Goal: Transaction & Acquisition: Purchase product/service

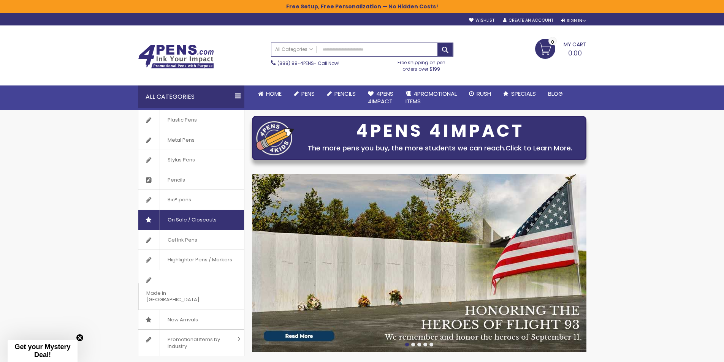
click at [195, 216] on span "On Sale / Closeouts" at bounding box center [192, 220] width 65 height 20
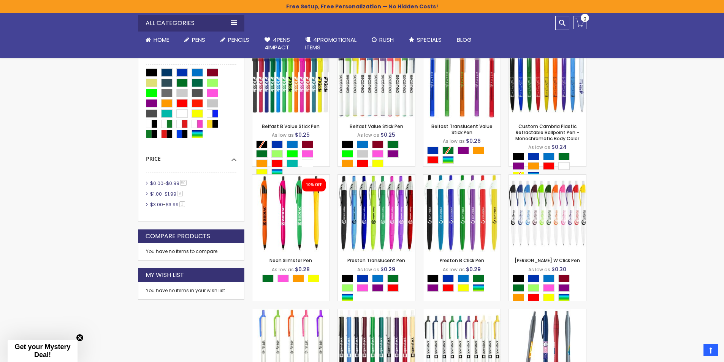
scroll to position [380, 0]
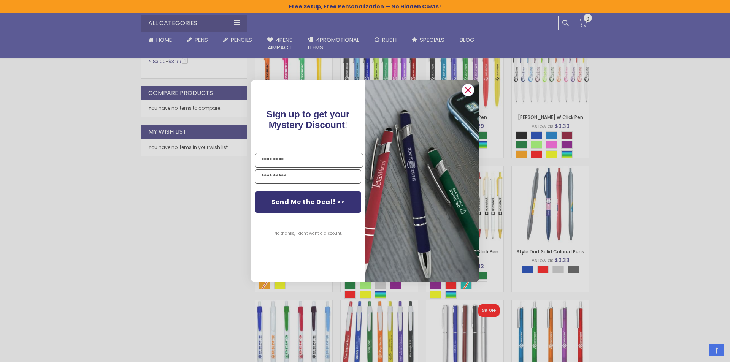
click at [469, 90] on circle "Close dialog" at bounding box center [467, 89] width 11 height 11
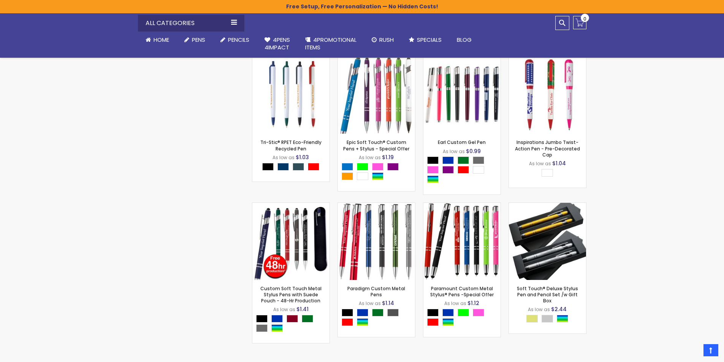
scroll to position [2052, 0]
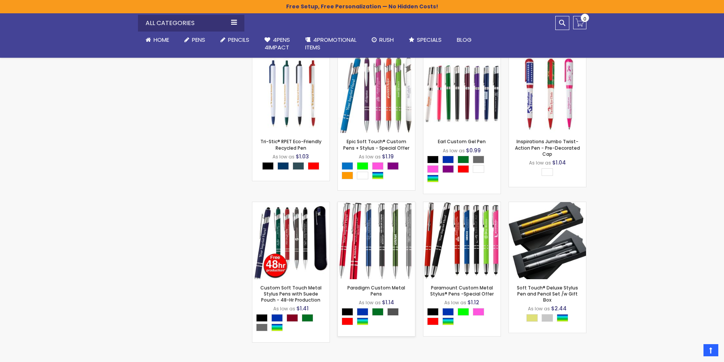
click at [382, 247] on img at bounding box center [376, 240] width 77 height 77
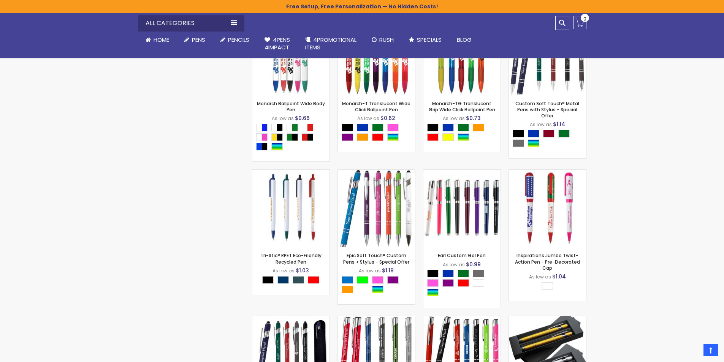
scroll to position [2090, 0]
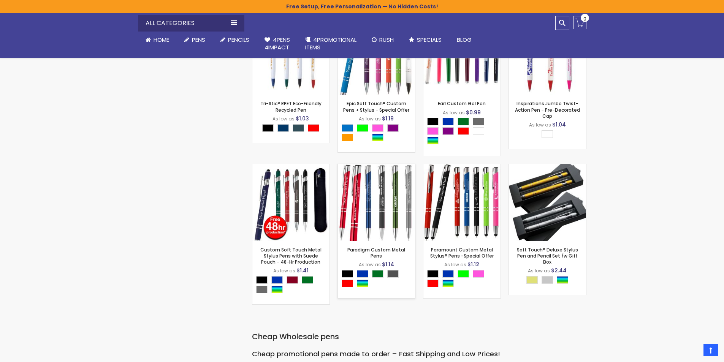
click at [372, 215] on img at bounding box center [376, 202] width 77 height 77
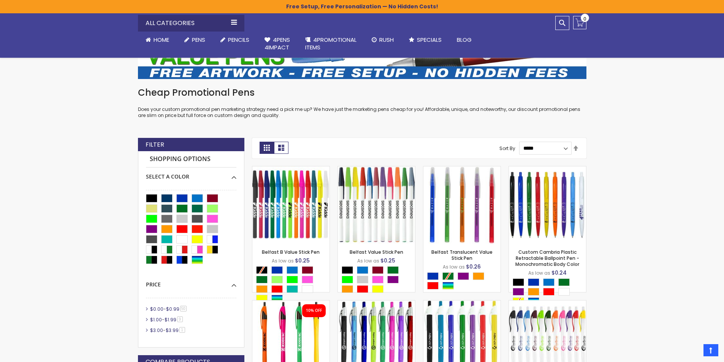
scroll to position [0, 0]
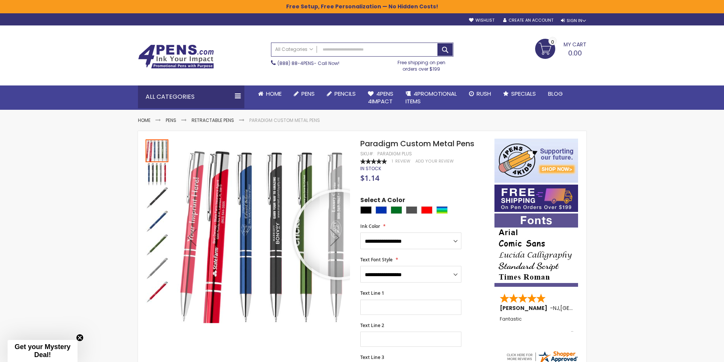
click at [338, 235] on div "Next" at bounding box center [335, 237] width 30 height 30
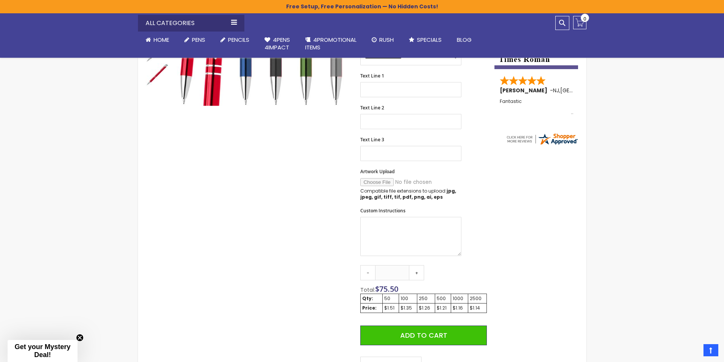
scroll to position [228, 0]
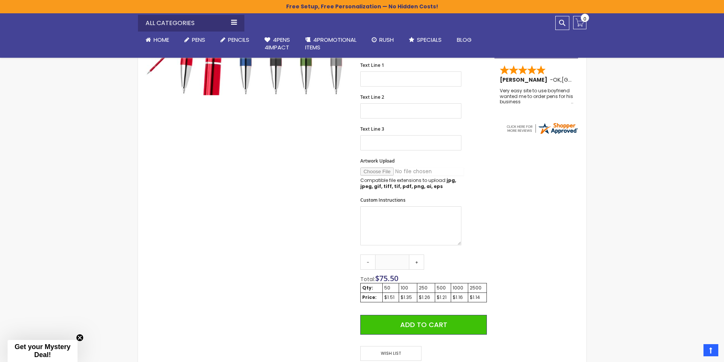
click at [371, 171] on input "Artwork Upload" at bounding box center [411, 172] width 103 height 8
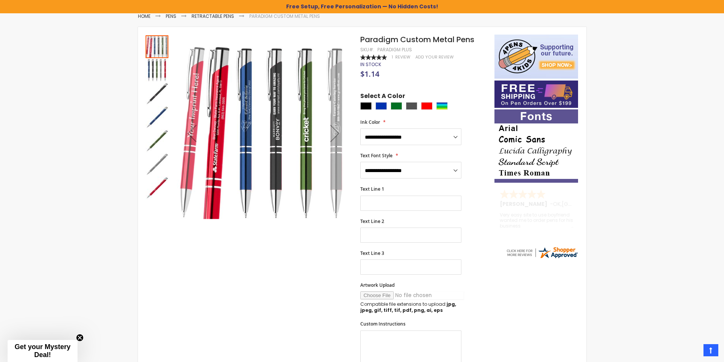
scroll to position [114, 0]
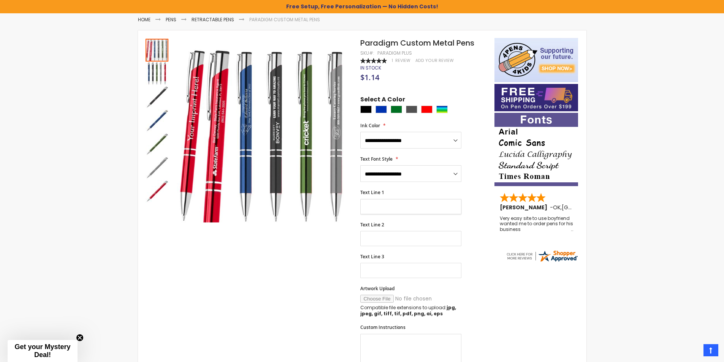
click at [380, 205] on input "Text Line 1" at bounding box center [410, 206] width 101 height 15
type input "****"
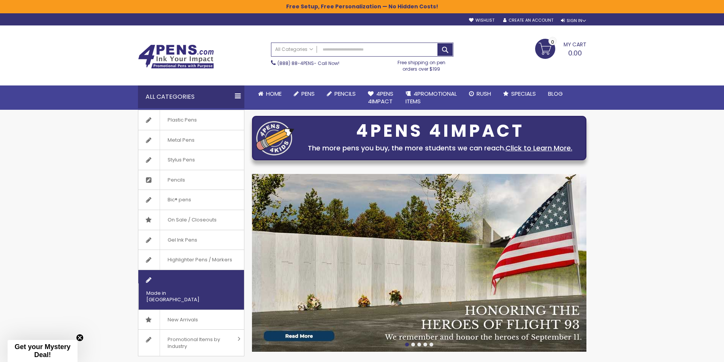
click at [182, 284] on span "Made in [GEOGRAPHIC_DATA]" at bounding box center [181, 297] width 87 height 26
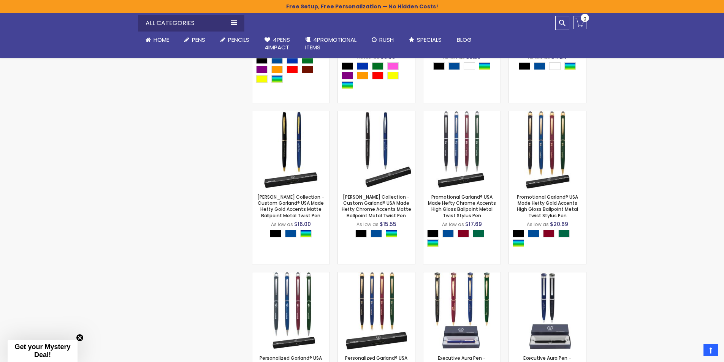
scroll to position [622, 0]
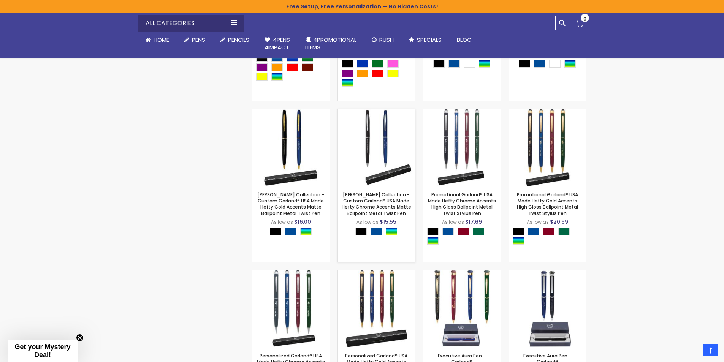
click at [380, 144] on img at bounding box center [376, 147] width 77 height 77
click at [49, 357] on span "Get your Mystery Deal!" at bounding box center [42, 351] width 56 height 16
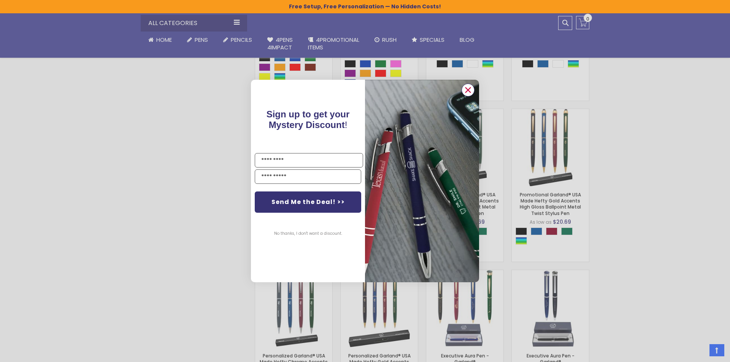
click at [469, 93] on circle "Close dialog" at bounding box center [467, 89] width 11 height 11
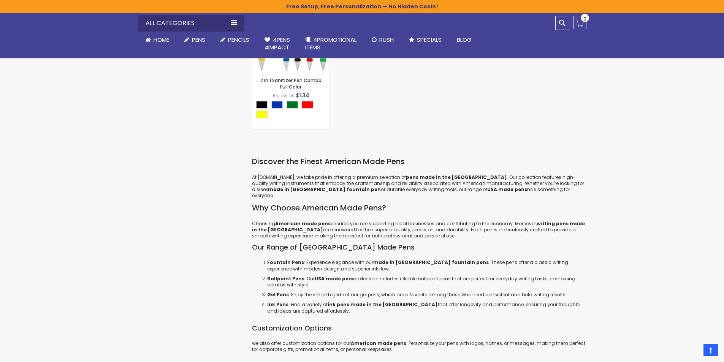
scroll to position [2750, 0]
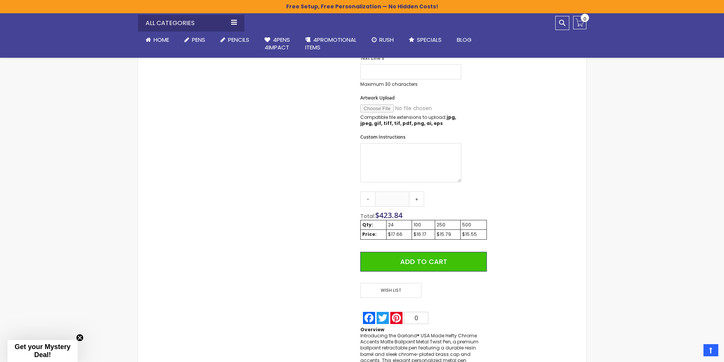
scroll to position [380, 0]
